Goal: Transaction & Acquisition: Purchase product/service

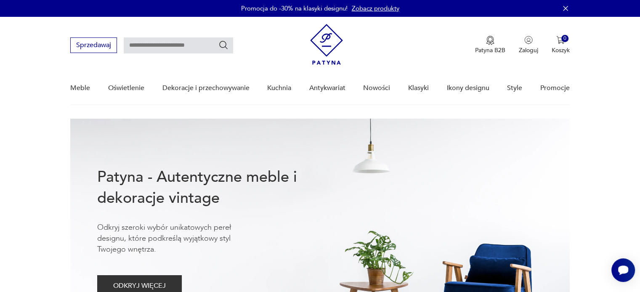
click at [135, 46] on input "text" at bounding box center [178, 45] width 109 height 16
type input "**********"
click at [224, 46] on icon "Szukaj" at bounding box center [224, 45] width 10 height 10
type input "**********"
